Goal: Task Accomplishment & Management: Use online tool/utility

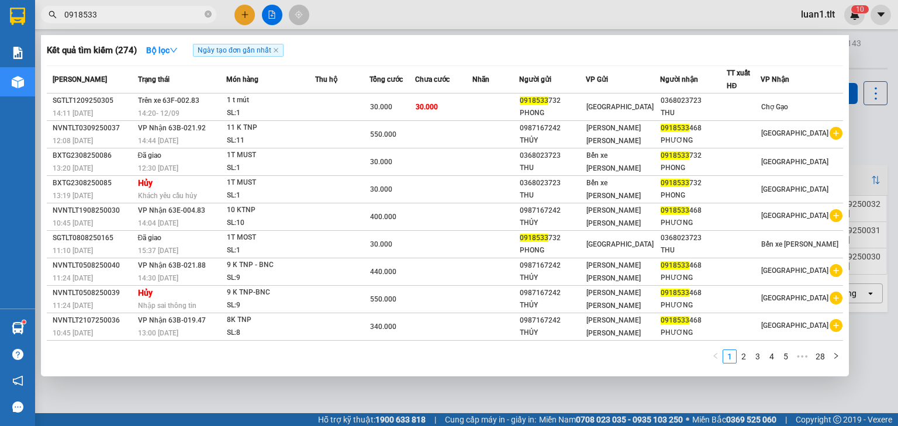
drag, startPoint x: 0, startPoint y: 0, endPoint x: 206, endPoint y: 13, distance: 206.7
click at [207, 13] on icon "close-circle" at bounding box center [208, 14] width 7 height 7
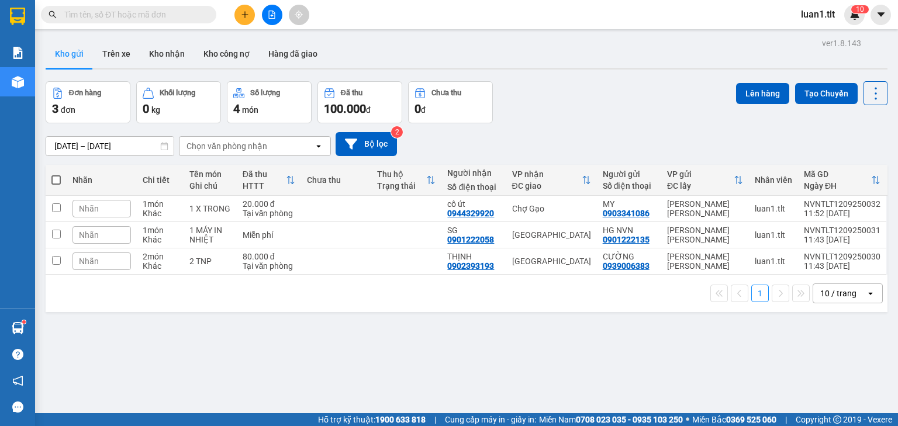
click at [199, 14] on input "text" at bounding box center [133, 14] width 138 height 13
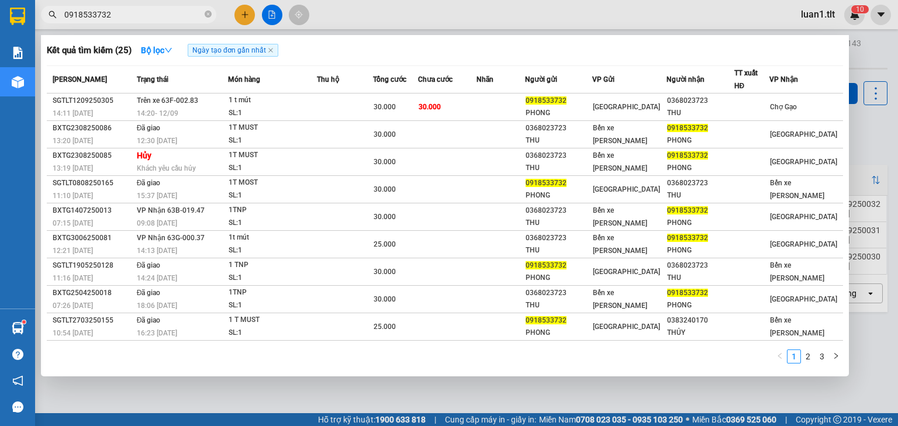
type input "0918533732"
click at [207, 13] on icon "close-circle" at bounding box center [208, 14] width 7 height 7
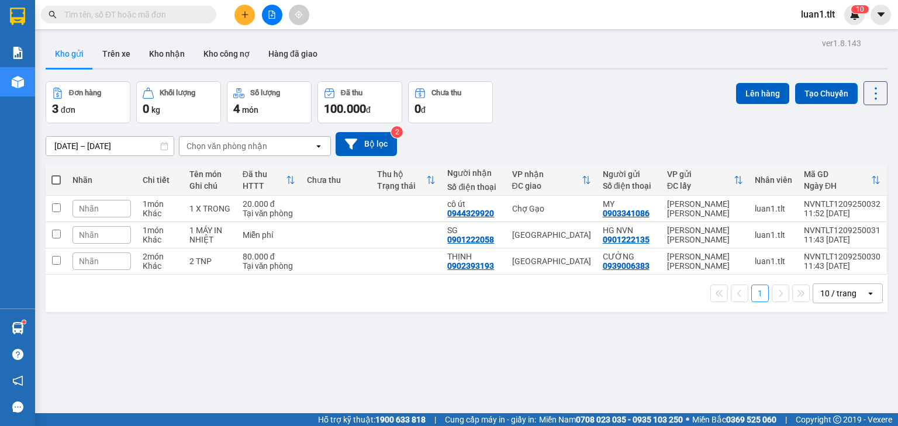
drag, startPoint x: 184, startPoint y: 14, endPoint x: 175, endPoint y: 9, distance: 10.5
click at [184, 13] on input "text" at bounding box center [133, 14] width 138 height 13
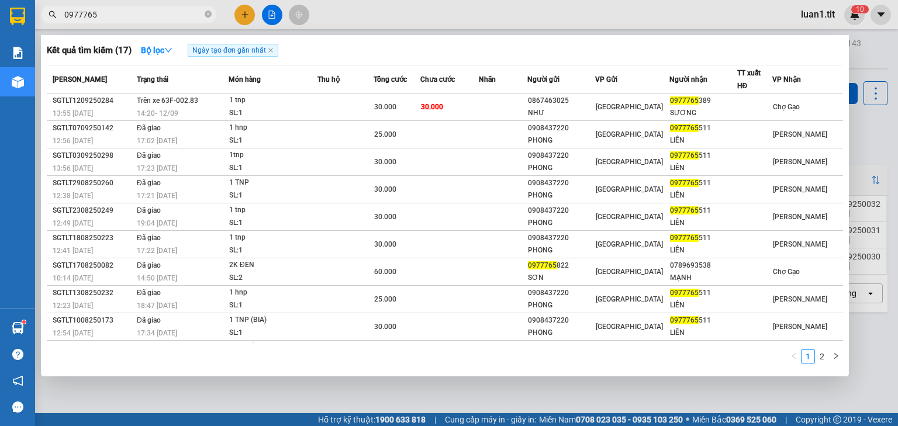
type input "0977765"
click at [206, 15] on icon "close-circle" at bounding box center [208, 14] width 7 height 7
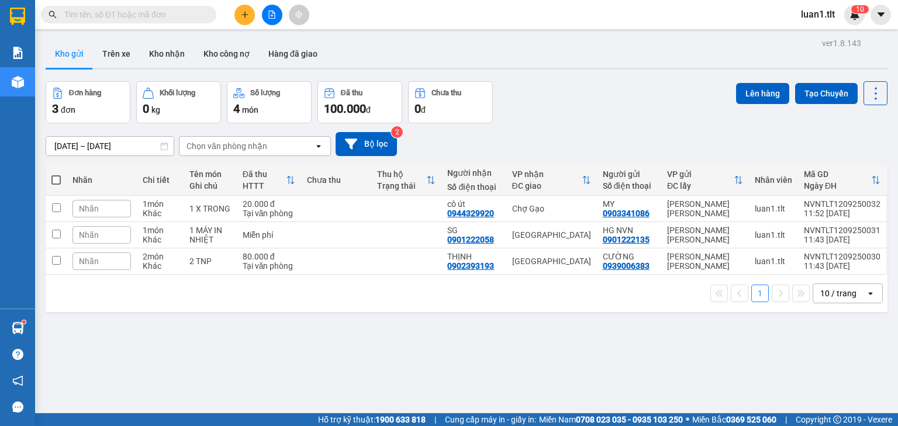
click at [189, 13] on input "text" at bounding box center [133, 14] width 138 height 13
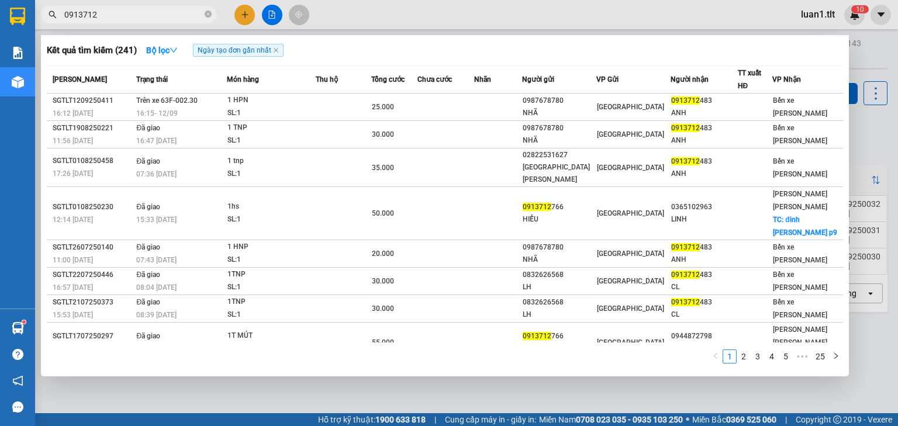
type input "0913712"
click at [210, 16] on icon "close-circle" at bounding box center [208, 14] width 7 height 7
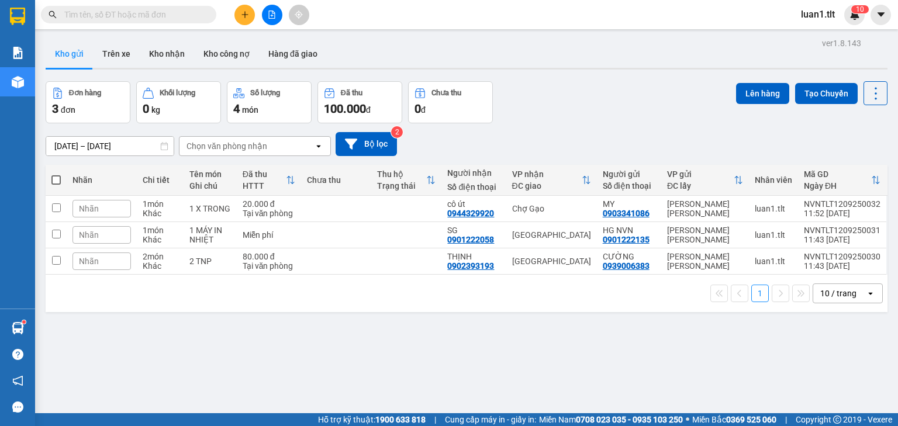
click at [195, 13] on input "text" at bounding box center [133, 14] width 138 height 13
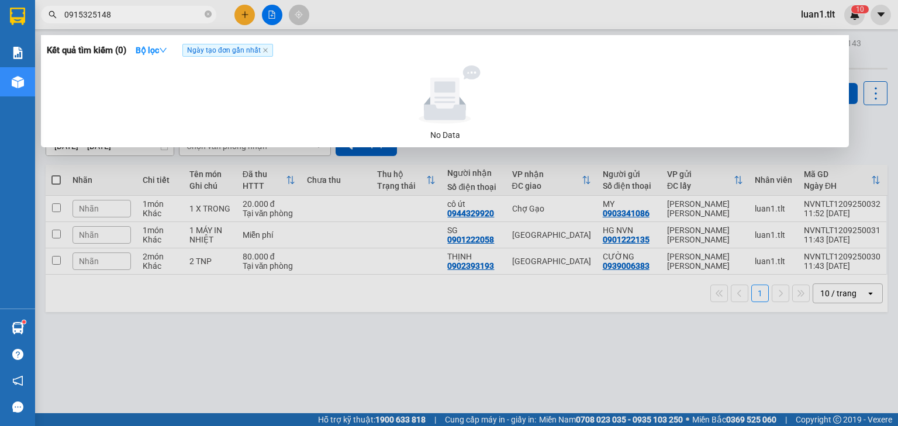
type input "0915325148"
click at [210, 12] on icon "close-circle" at bounding box center [208, 14] width 7 height 7
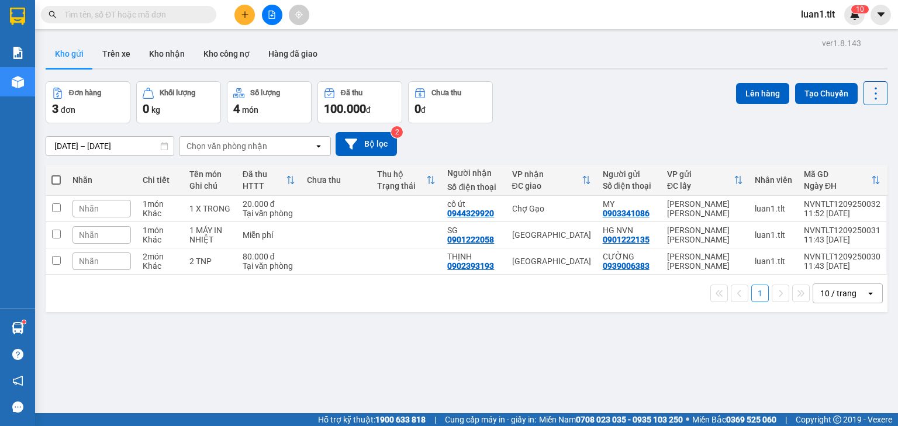
click at [151, 12] on input "text" at bounding box center [133, 14] width 138 height 13
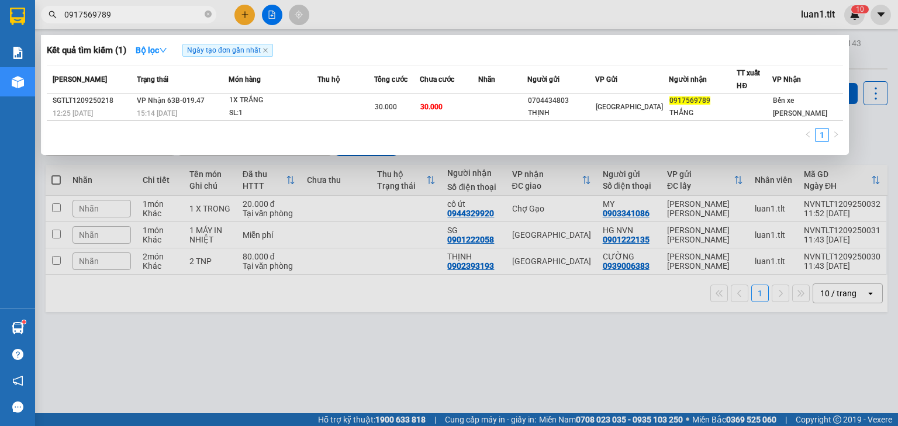
type input "0917569789"
click at [207, 13] on icon "close-circle" at bounding box center [208, 14] width 7 height 7
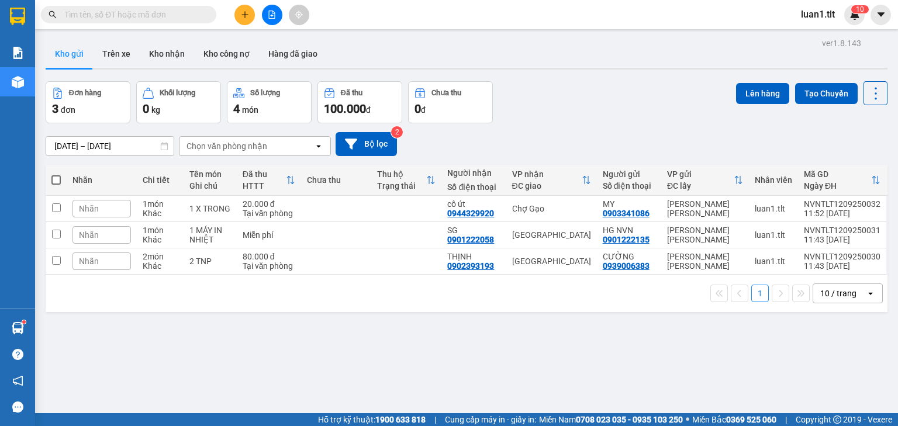
click at [188, 14] on input "text" at bounding box center [133, 14] width 138 height 13
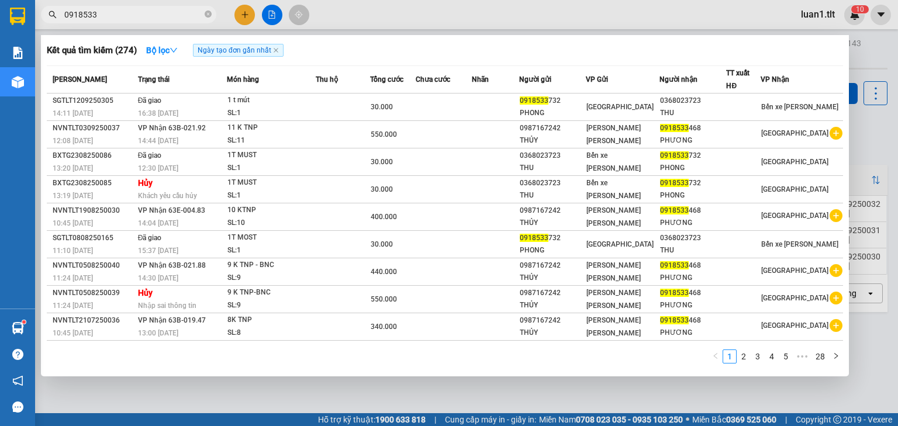
type input "0918533"
click at [205, 16] on icon "close-circle" at bounding box center [208, 14] width 7 height 7
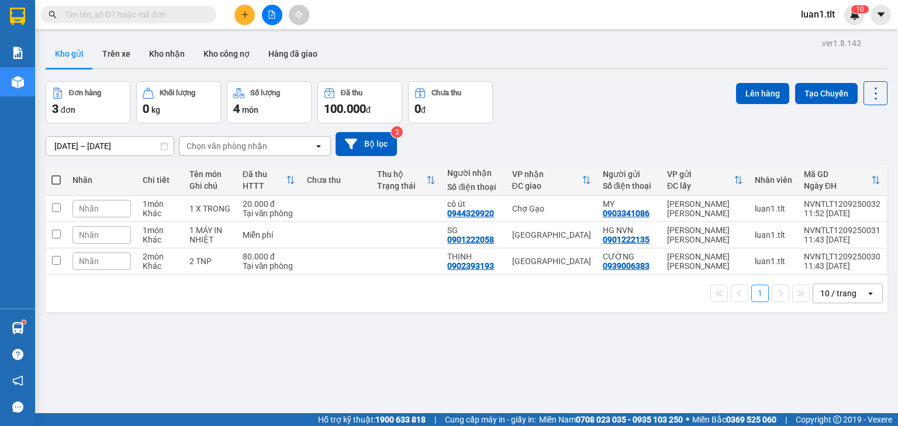
click at [187, 15] on input "text" at bounding box center [133, 14] width 138 height 13
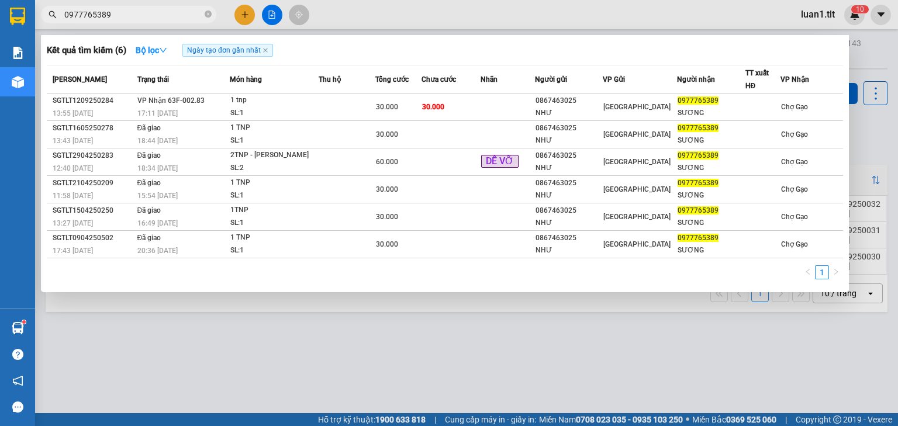
type input "0977765389"
